Goal: Transaction & Acquisition: Purchase product/service

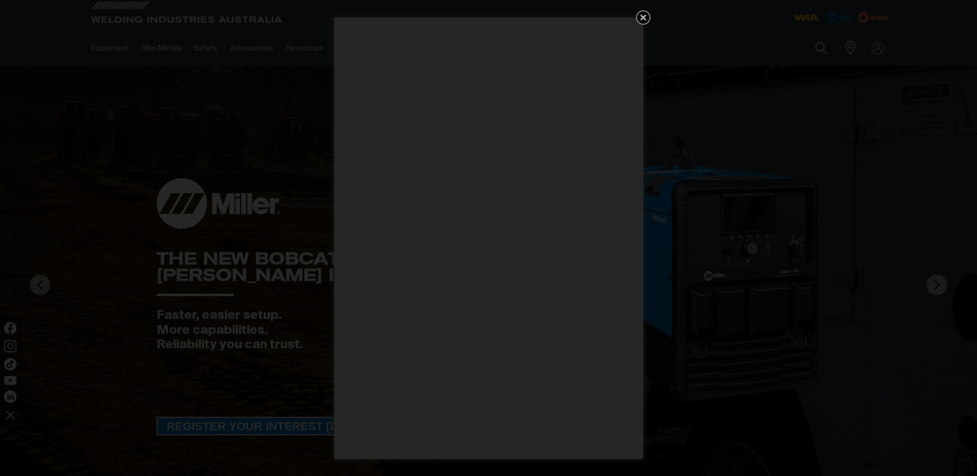
click at [640, 18] on icon "Get 5 WIA Welding Guides Free!" at bounding box center [643, 17] width 12 height 12
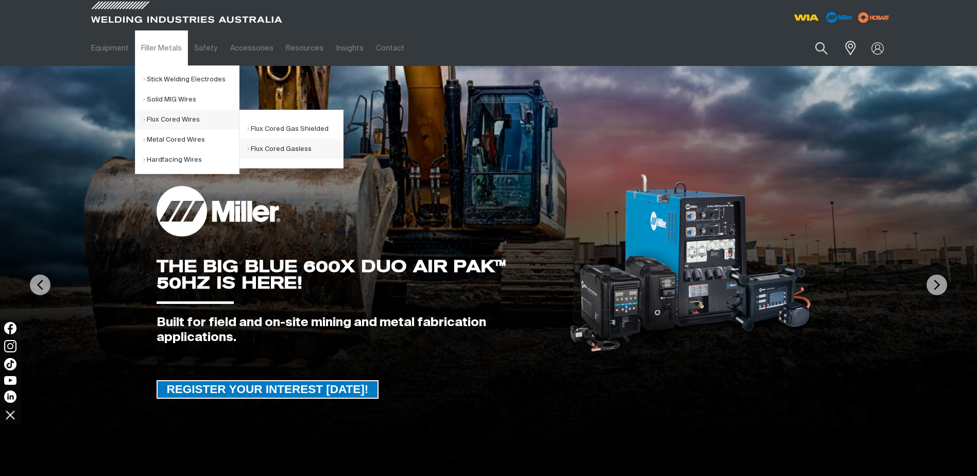
click at [292, 150] on link "Flux Cored Gasless" at bounding box center [295, 149] width 96 height 20
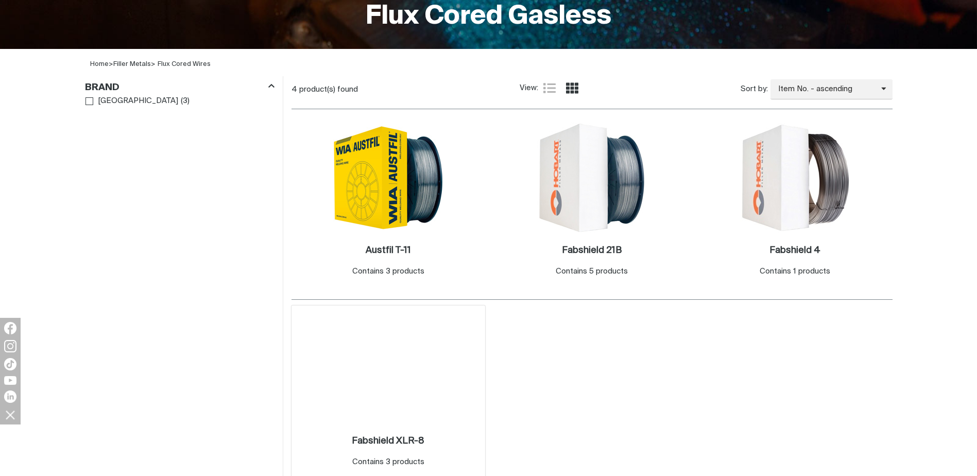
scroll to position [309, 0]
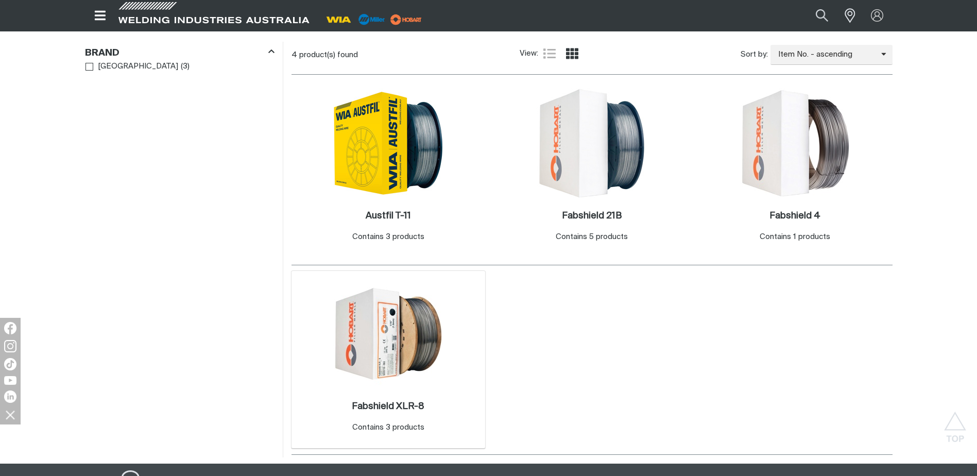
drag, startPoint x: 390, startPoint y: 349, endPoint x: 405, endPoint y: 352, distance: 15.2
click at [390, 349] on img at bounding box center [388, 334] width 110 height 110
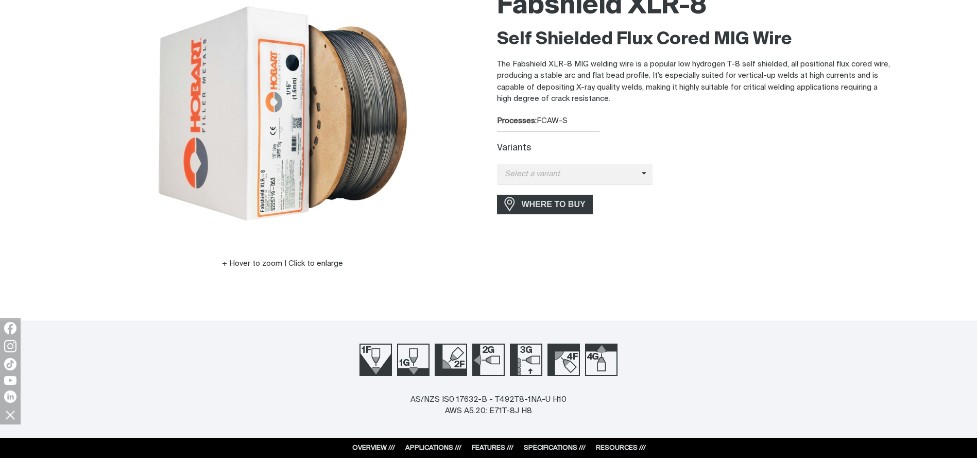
scroll to position [206, 0]
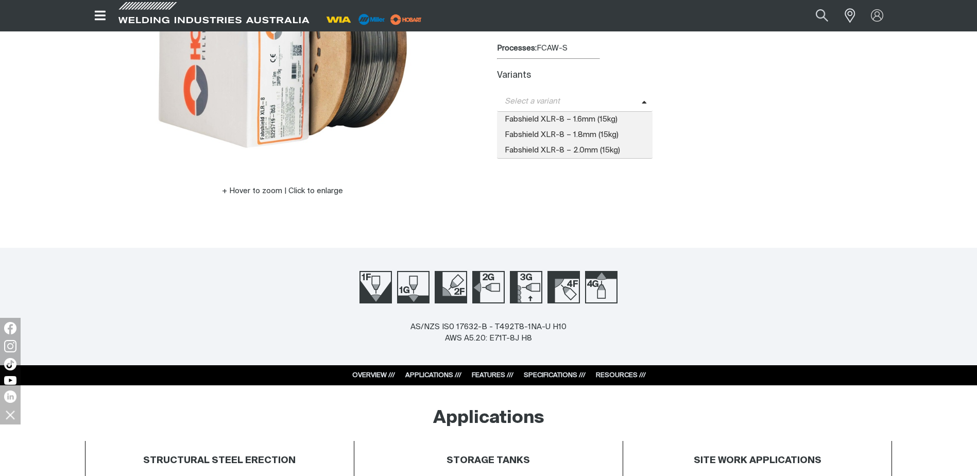
click at [619, 102] on span "Select a variant" at bounding box center [569, 102] width 145 height 12
click at [589, 118] on span "Fabshield XLR-8 – 1.6mm (15kg)" at bounding box center [575, 119] width 156 height 15
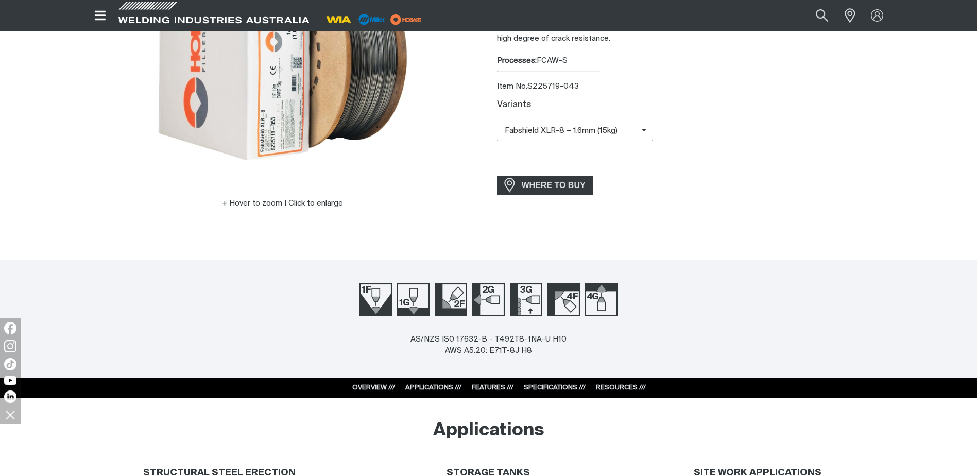
scroll to position [155, 0]
